Goal: Information Seeking & Learning: Learn about a topic

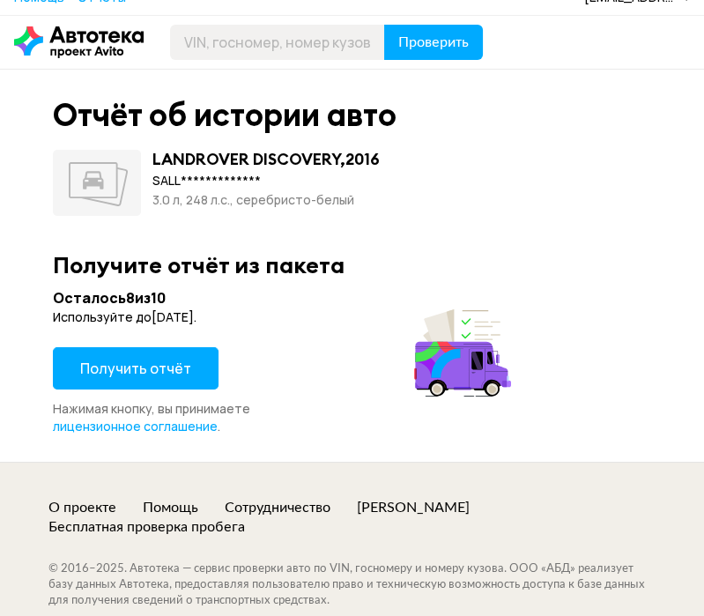
scroll to position [21, 0]
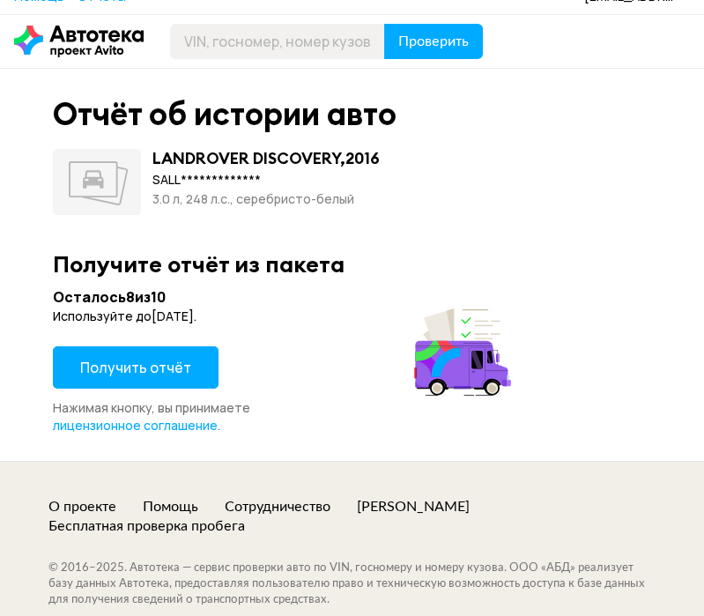
click at [176, 373] on span "Получить отчёт" at bounding box center [135, 367] width 111 height 19
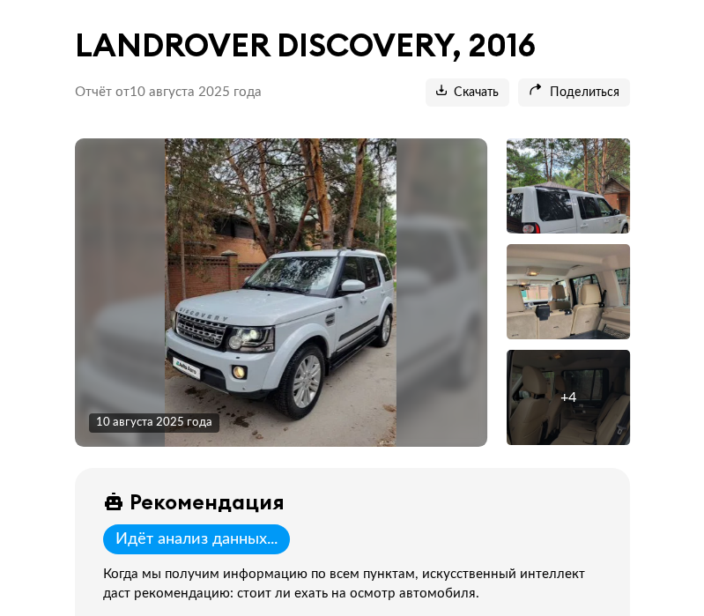
scroll to position [236, 0]
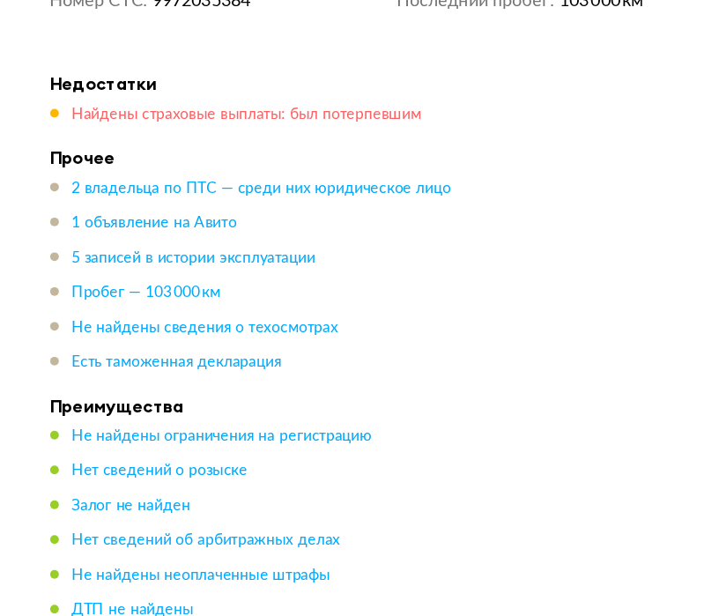
click at [368, 116] on span "Найдены страховые выплаты: был потерпевшим" at bounding box center [235, 113] width 284 height 12
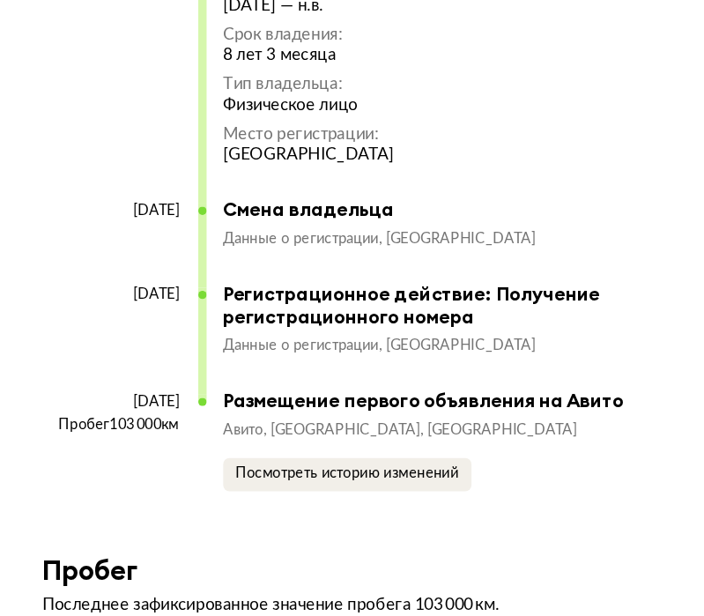
scroll to position [5456, 0]
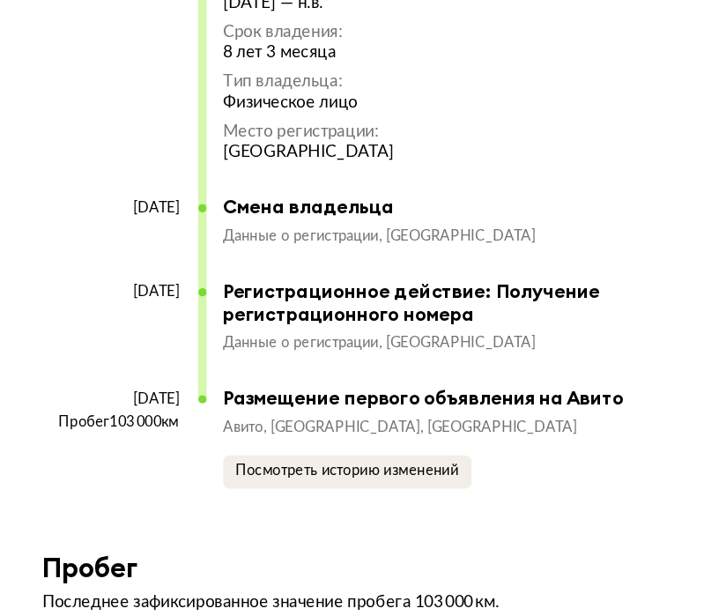
click at [571, 444] on div "Посмотреть историю изменений" at bounding box center [420, 430] width 384 height 28
click at [566, 443] on div "Авито Новосибирская область, Бердск Посмотреть историю изменений" at bounding box center [420, 413] width 384 height 59
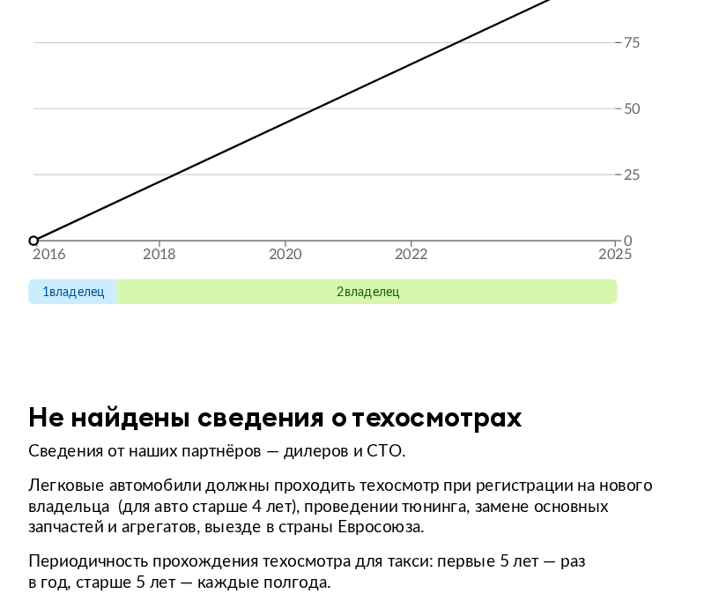
scroll to position [6126, 0]
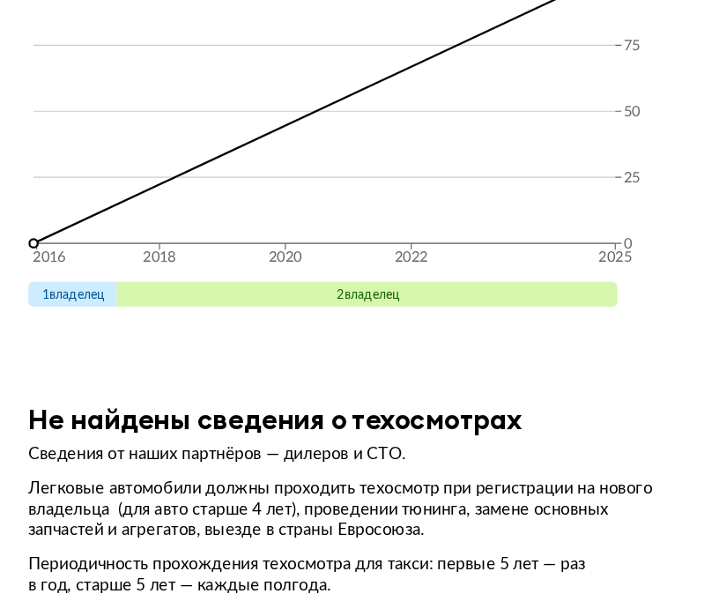
click at [56, 124] on div "Пробег, тыс. км 2016 2018 2020 2022 2025 0 25 50 75 118 1 владелец 2 владелец" at bounding box center [353, 94] width 598 height 389
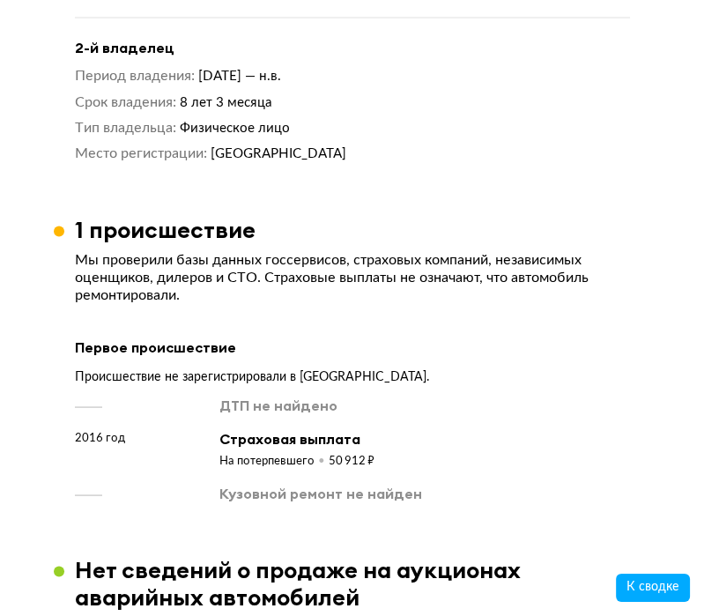
scroll to position [3086, 0]
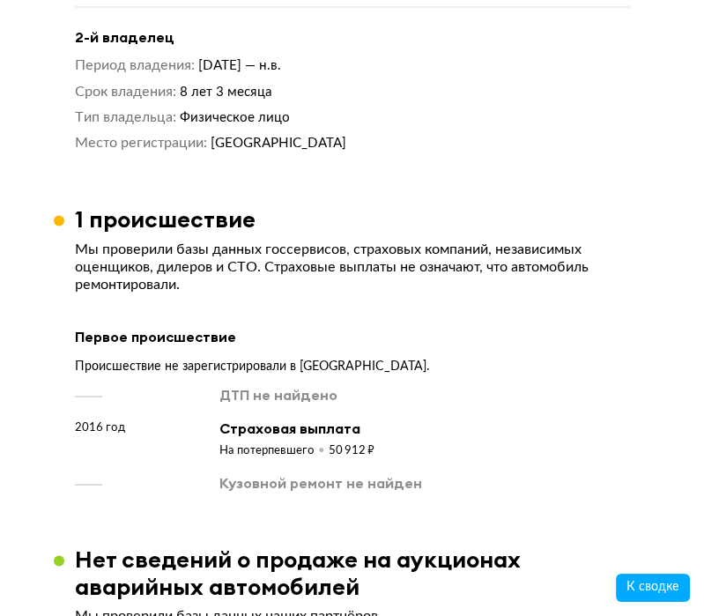
click at [331, 492] on div "Кузовной ремонт не найден" at bounding box center [320, 481] width 203 height 19
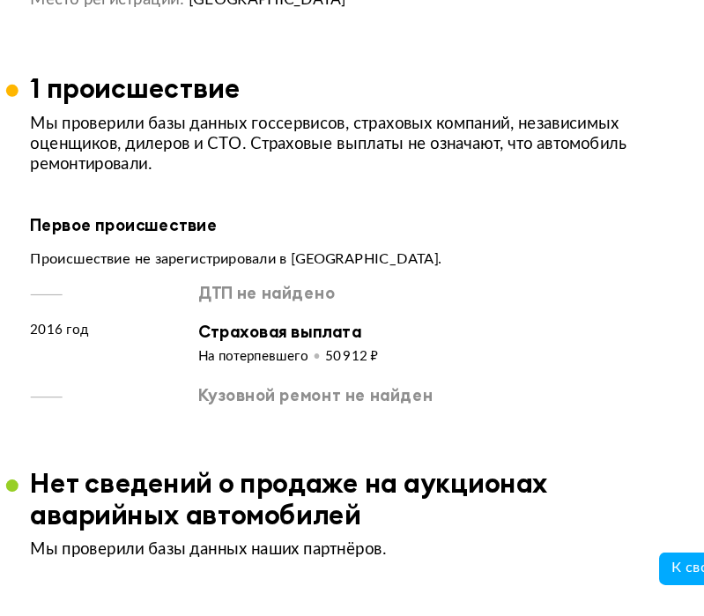
scroll to position [3131, 0]
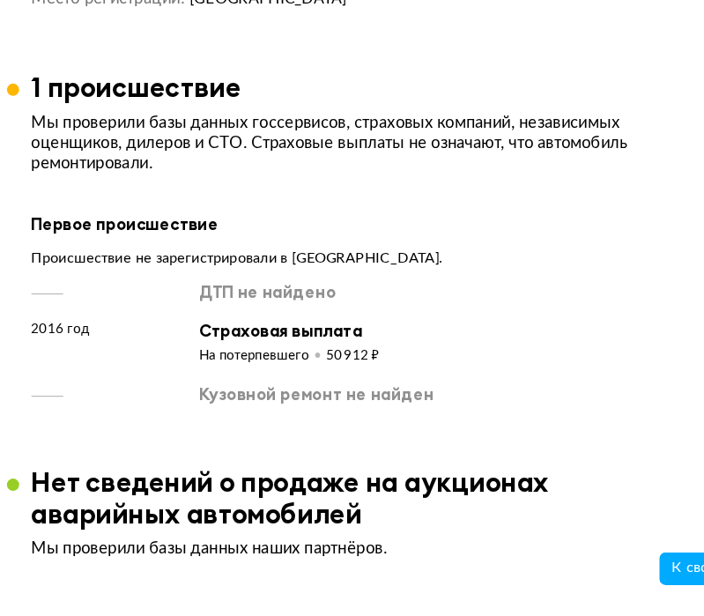
click at [485, 554] on h3 "Нет сведений о продаже на аукционах аварийных автомобилей" at bounding box center [363, 527] width 576 height 55
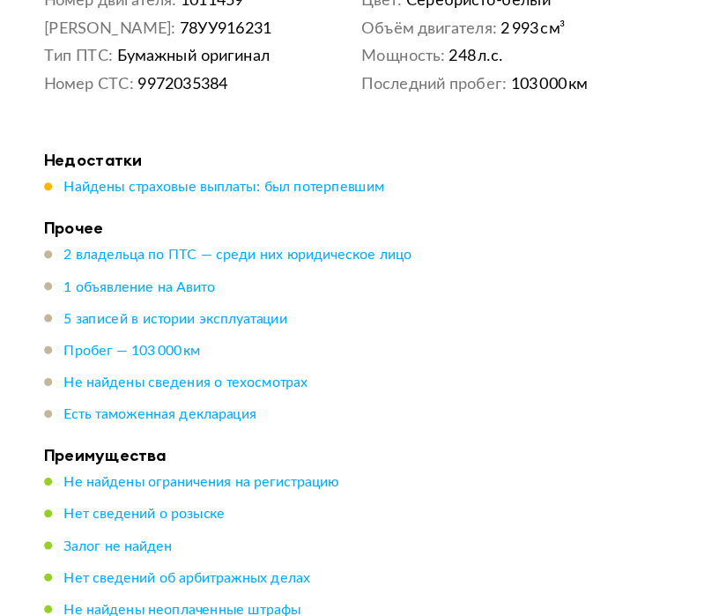
scroll to position [1123, 0]
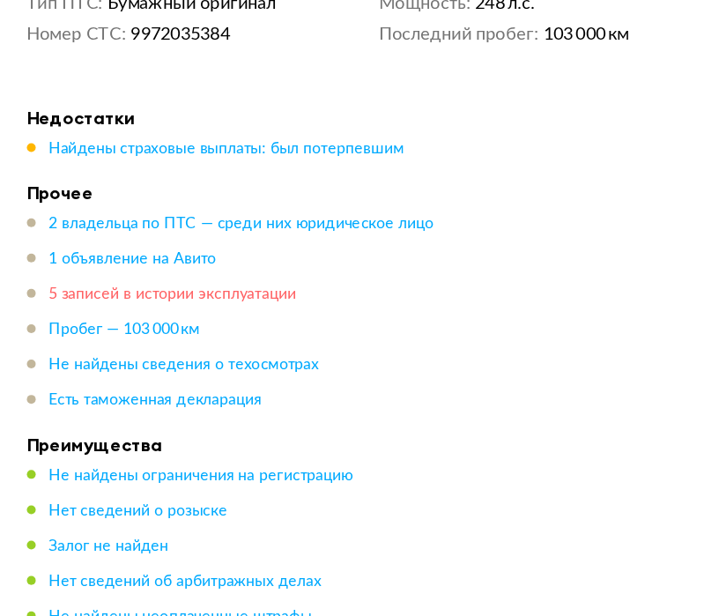
click at [257, 330] on span "5 записей в истории эксплуатации" at bounding box center [191, 323] width 197 height 12
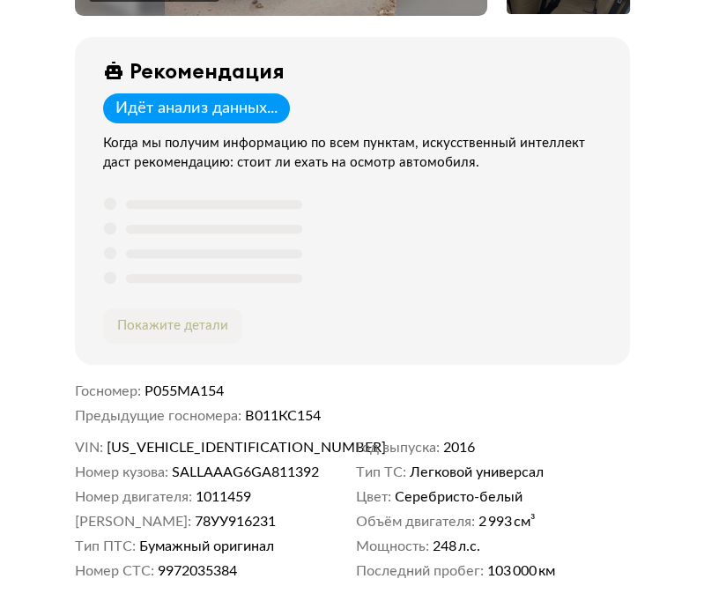
scroll to position [678, 0]
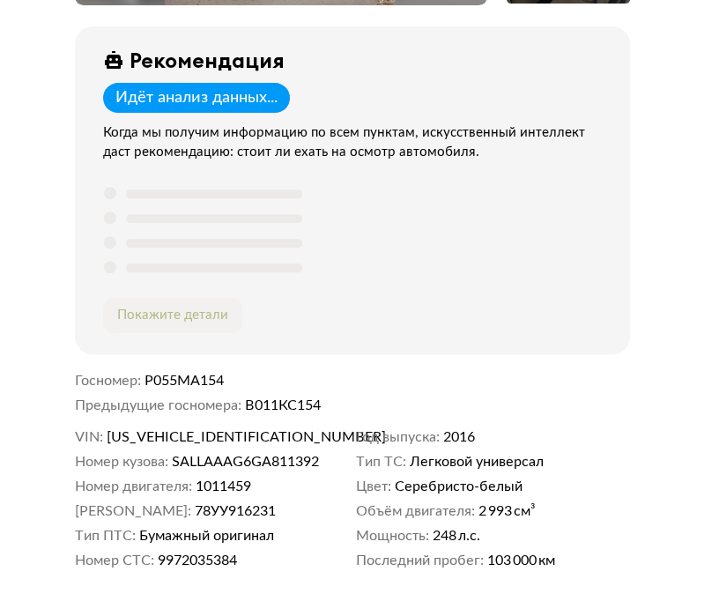
click at [253, 91] on div "Идёт анализ данных..." at bounding box center [196, 97] width 162 height 19
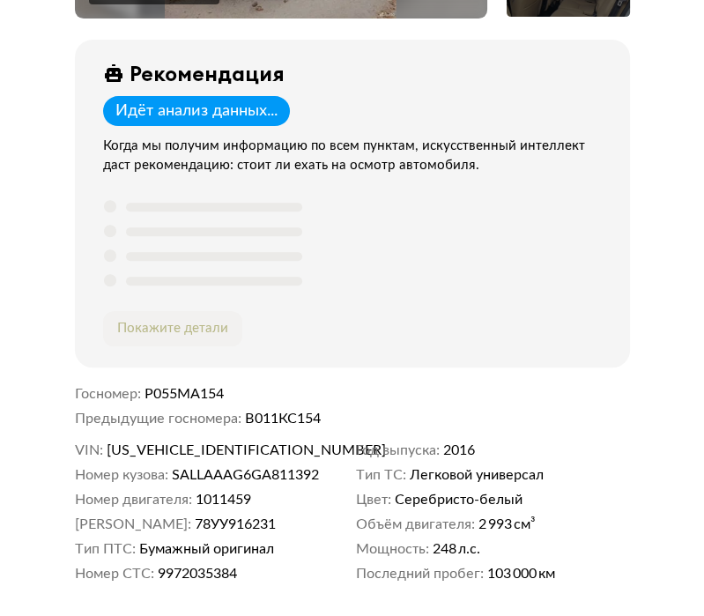
scroll to position [666, 0]
